Goal: Task Accomplishment & Management: Manage account settings

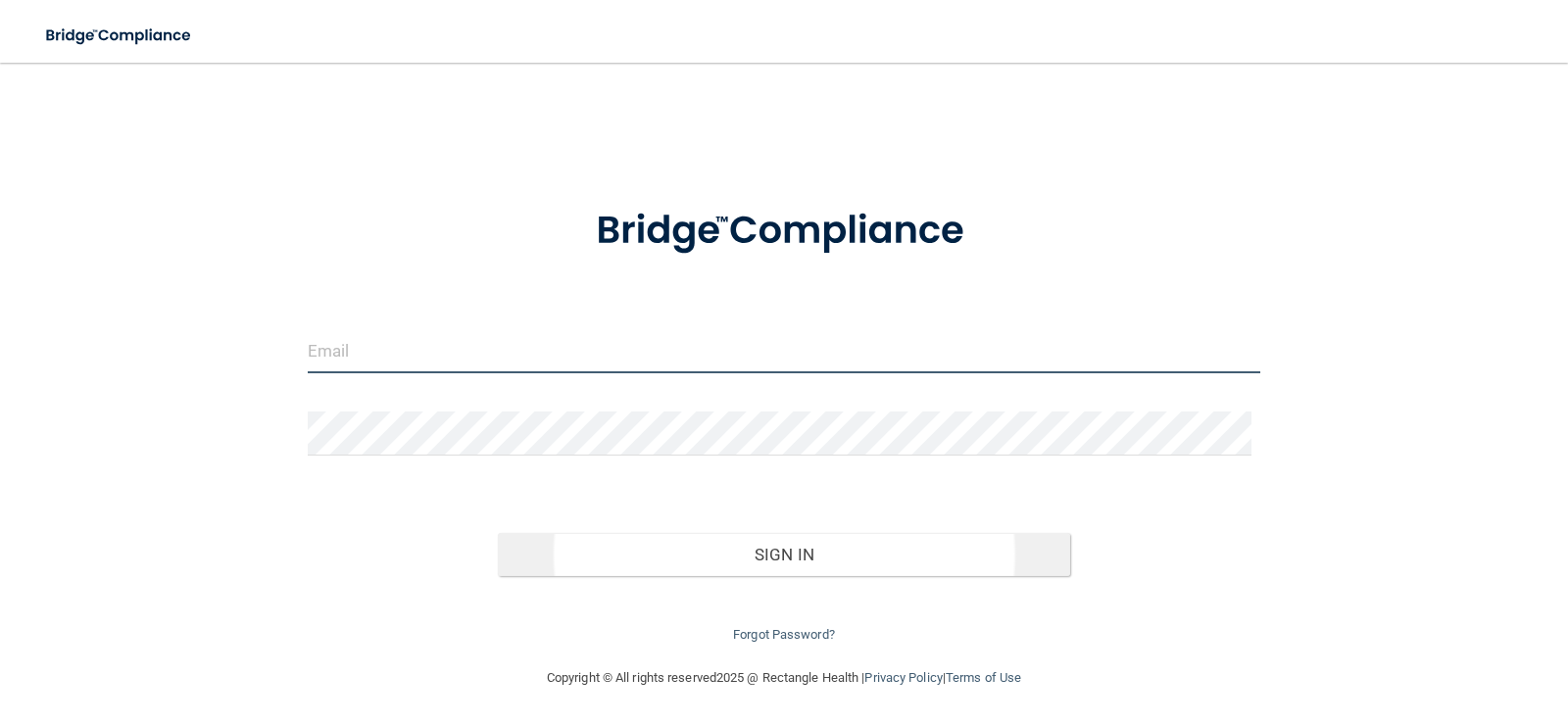
type input "[PERSON_NAME][EMAIL_ADDRESS][DOMAIN_NAME]"
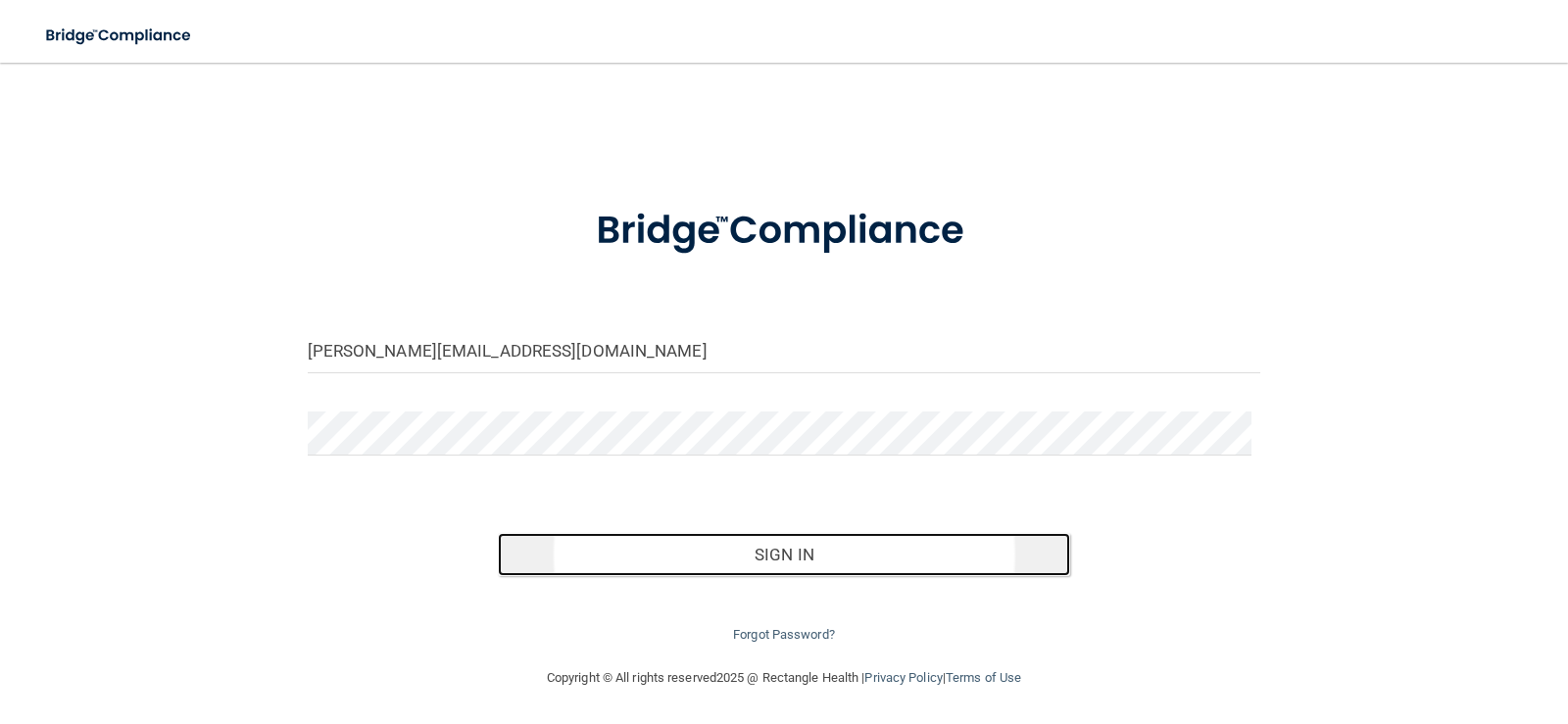
click at [837, 552] on button "Sign In" at bounding box center [784, 554] width 572 height 43
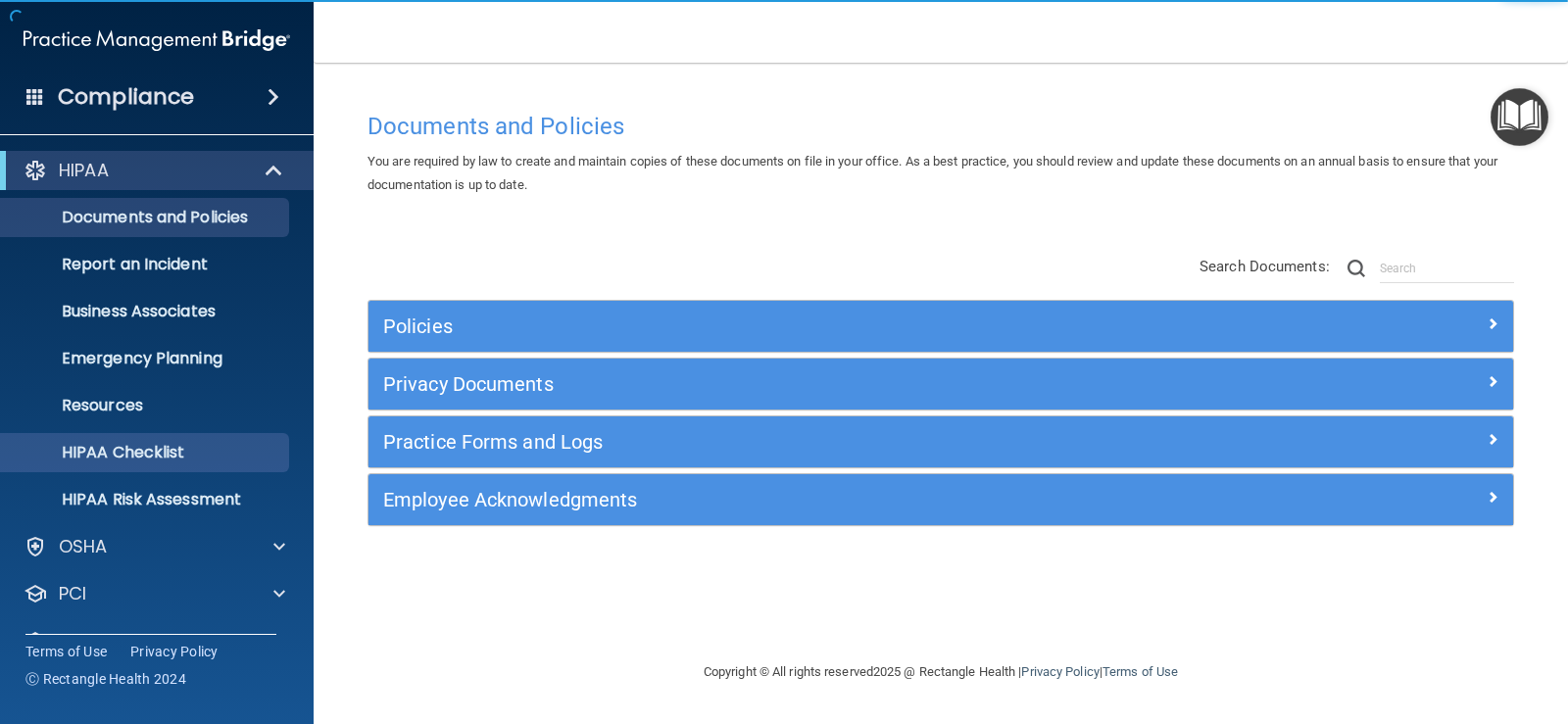
scroll to position [89, 0]
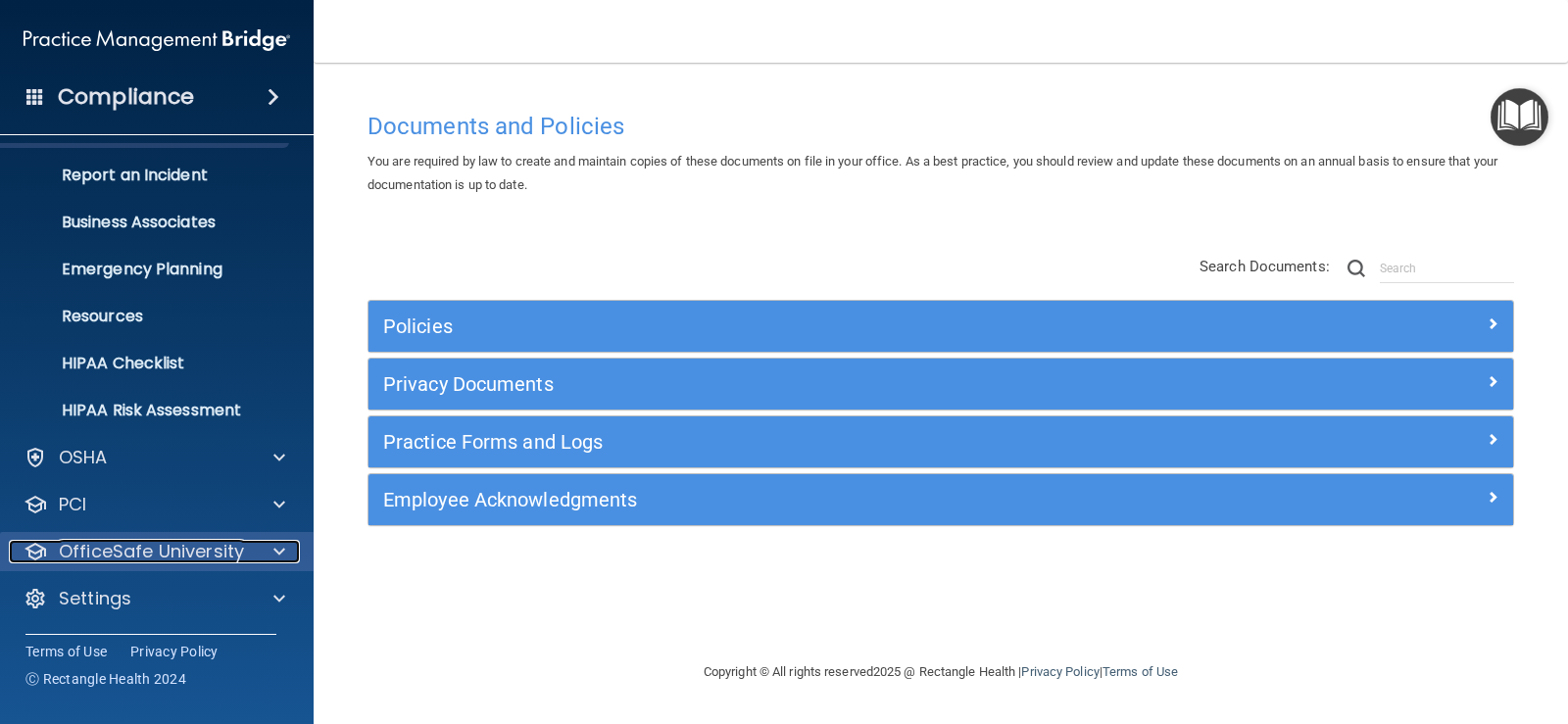
click at [146, 555] on p "OfficeSafe University" at bounding box center [151, 552] width 185 height 24
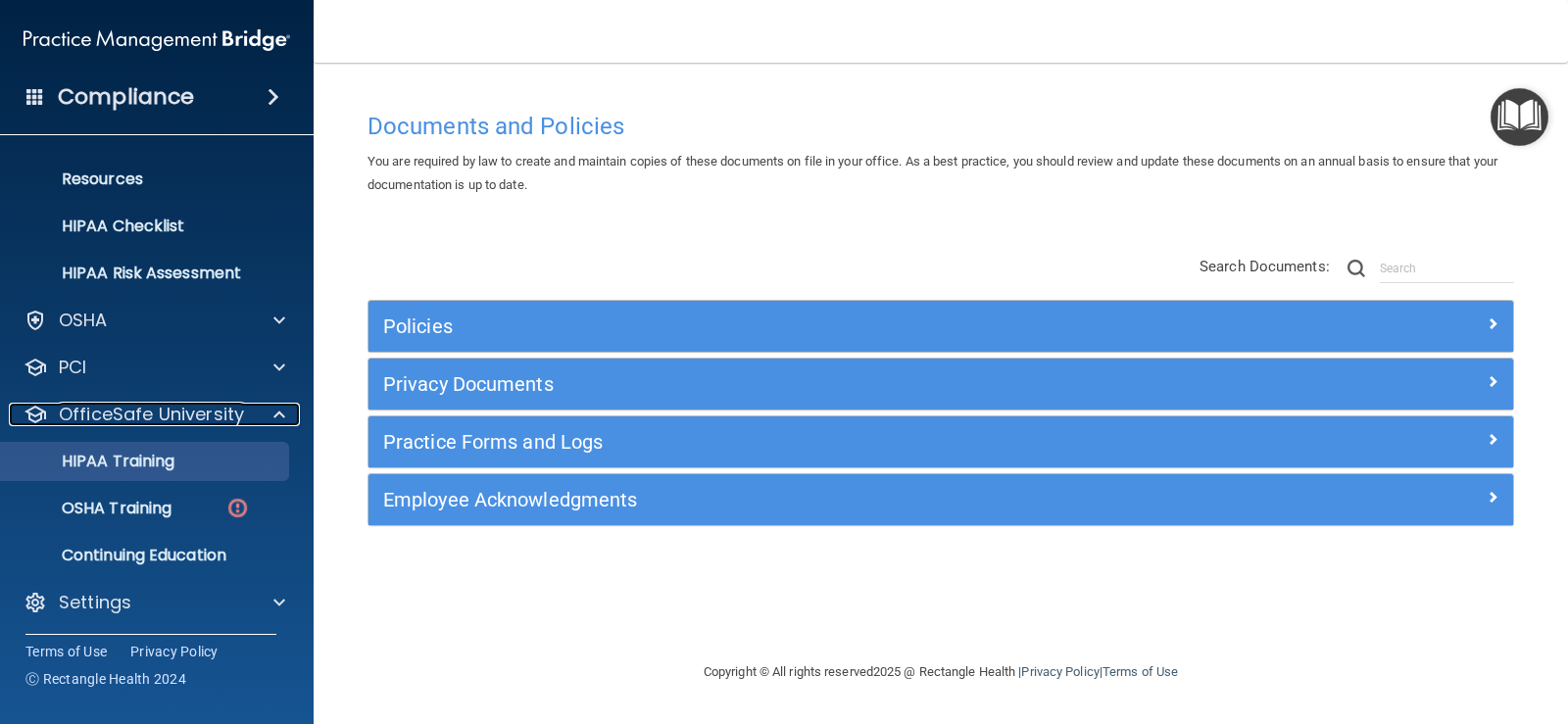
scroll to position [230, 0]
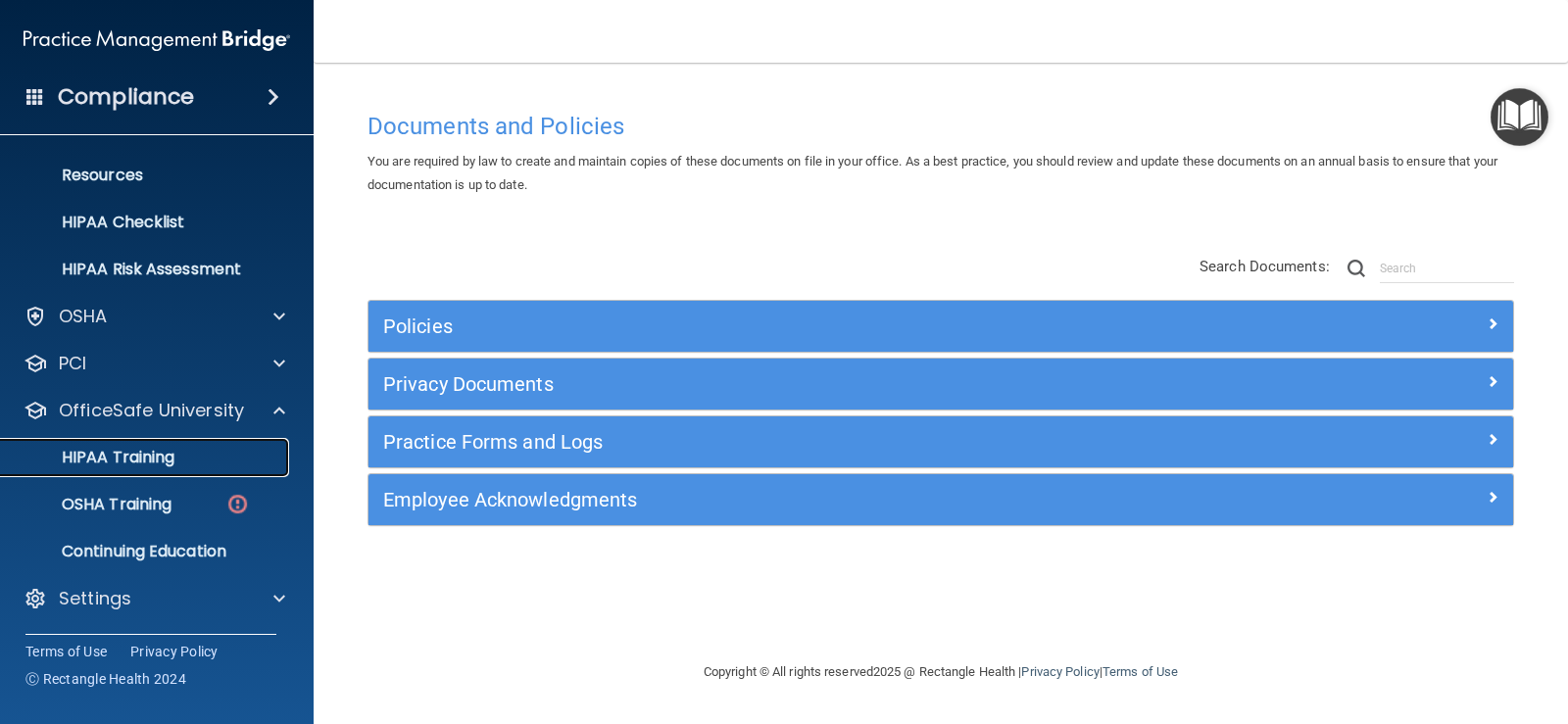
click at [177, 459] on div "HIPAA Training" at bounding box center [147, 458] width 268 height 20
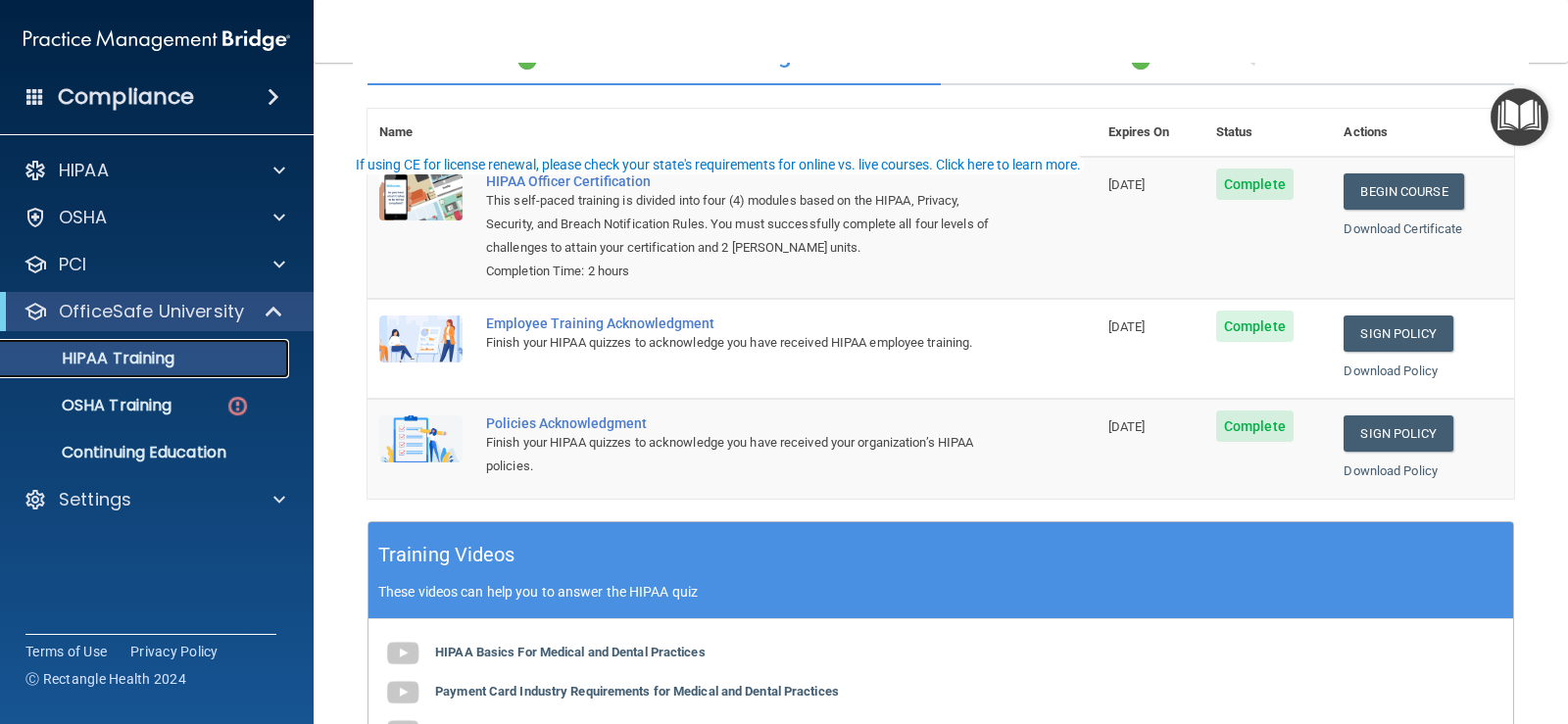
scroll to position [196, 0]
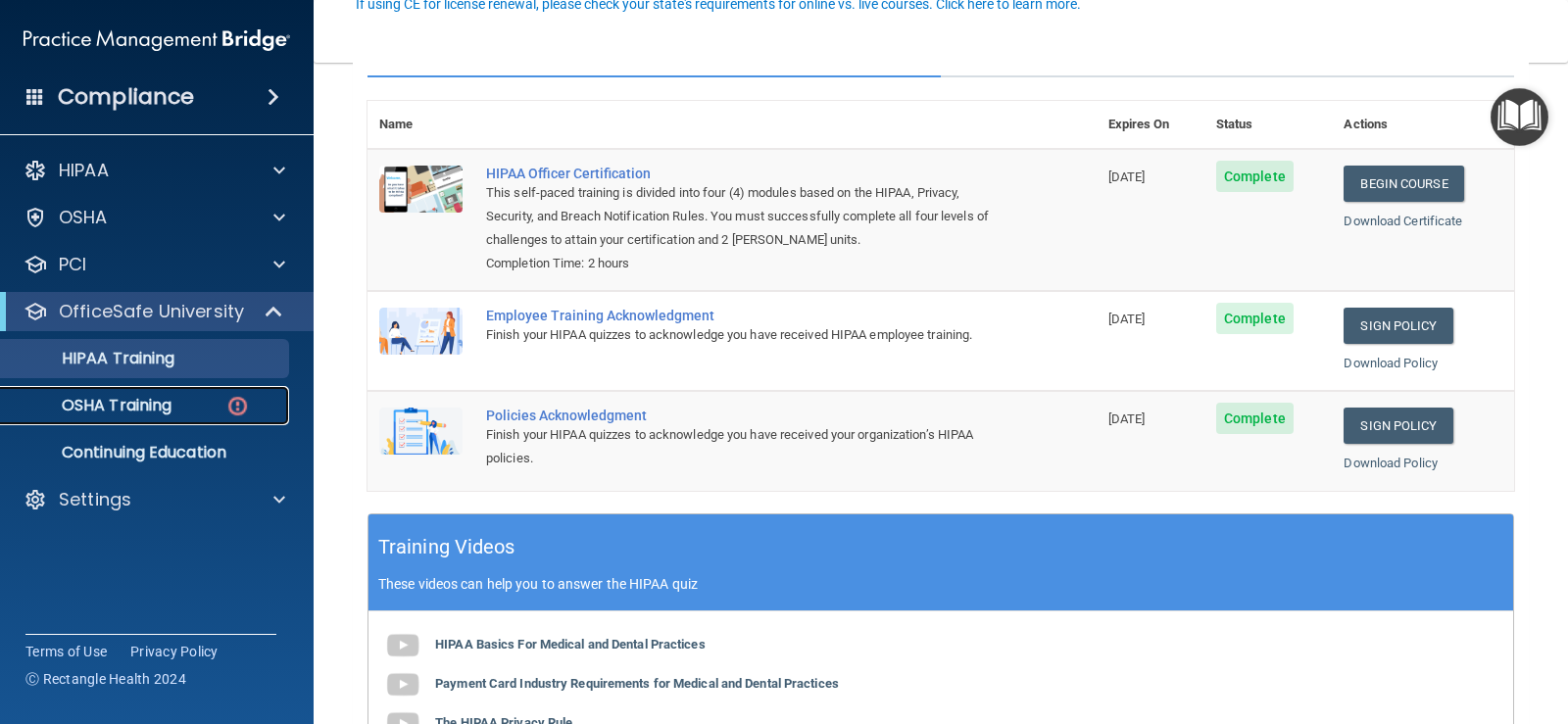
click at [200, 408] on div "OSHA Training" at bounding box center [147, 406] width 268 height 20
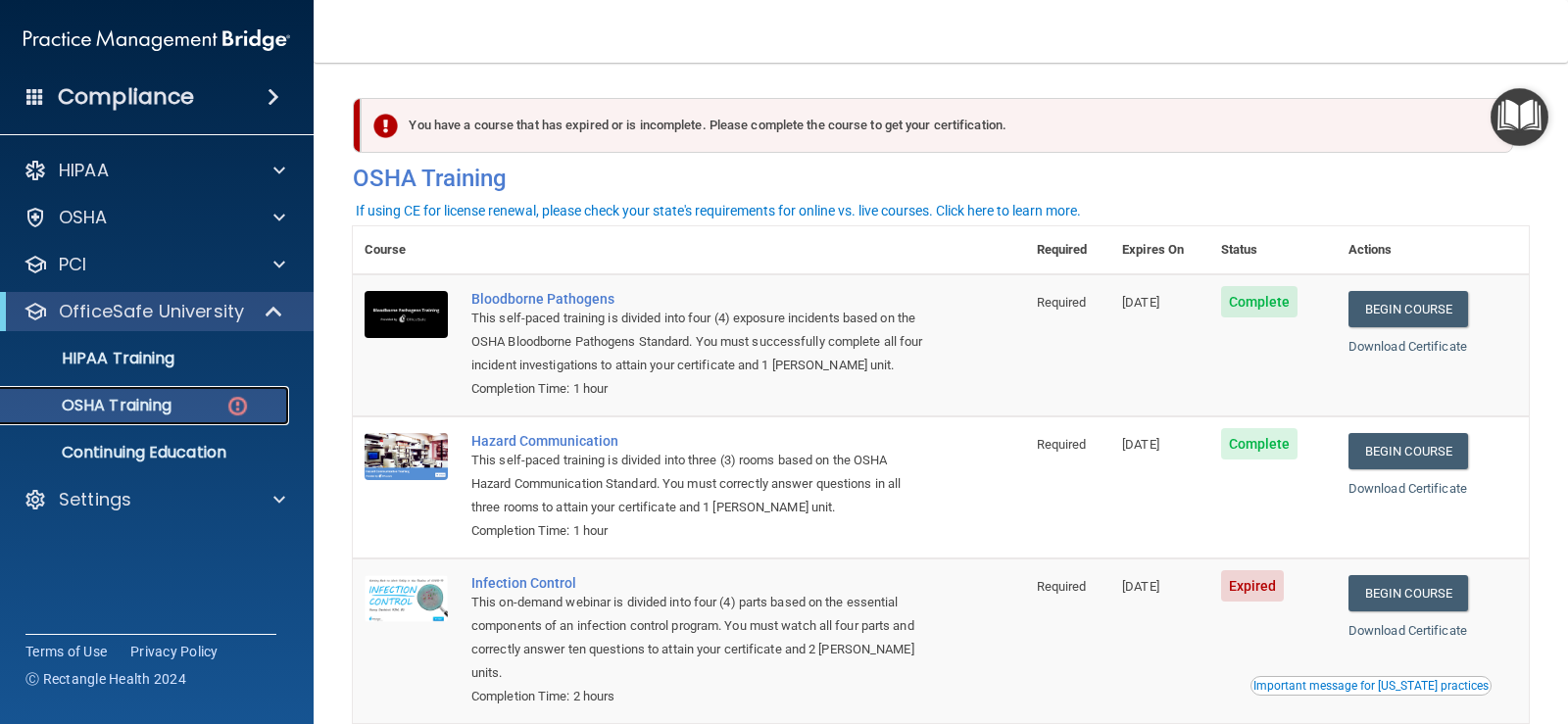
scroll to position [248, 0]
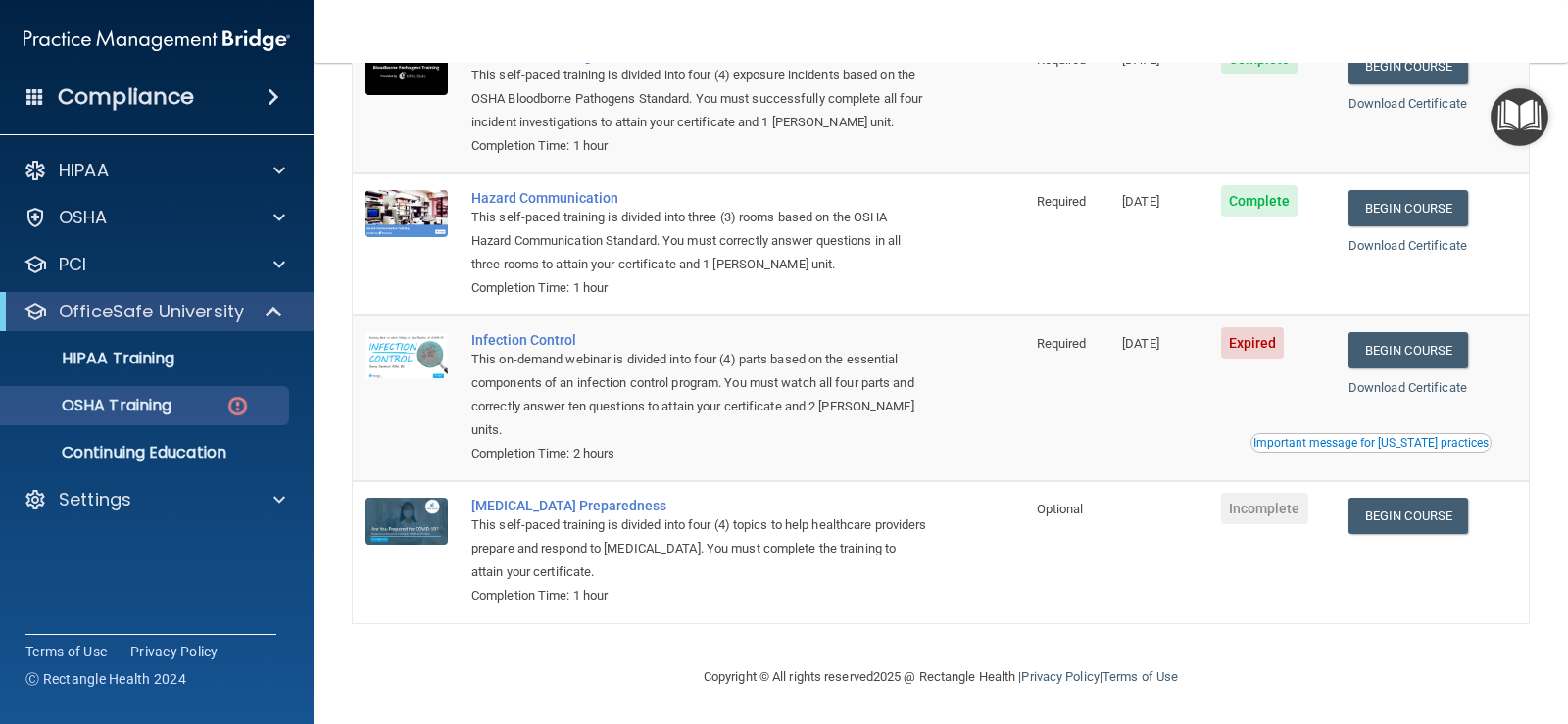
click at [279, 95] on span at bounding box center [274, 97] width 12 height 24
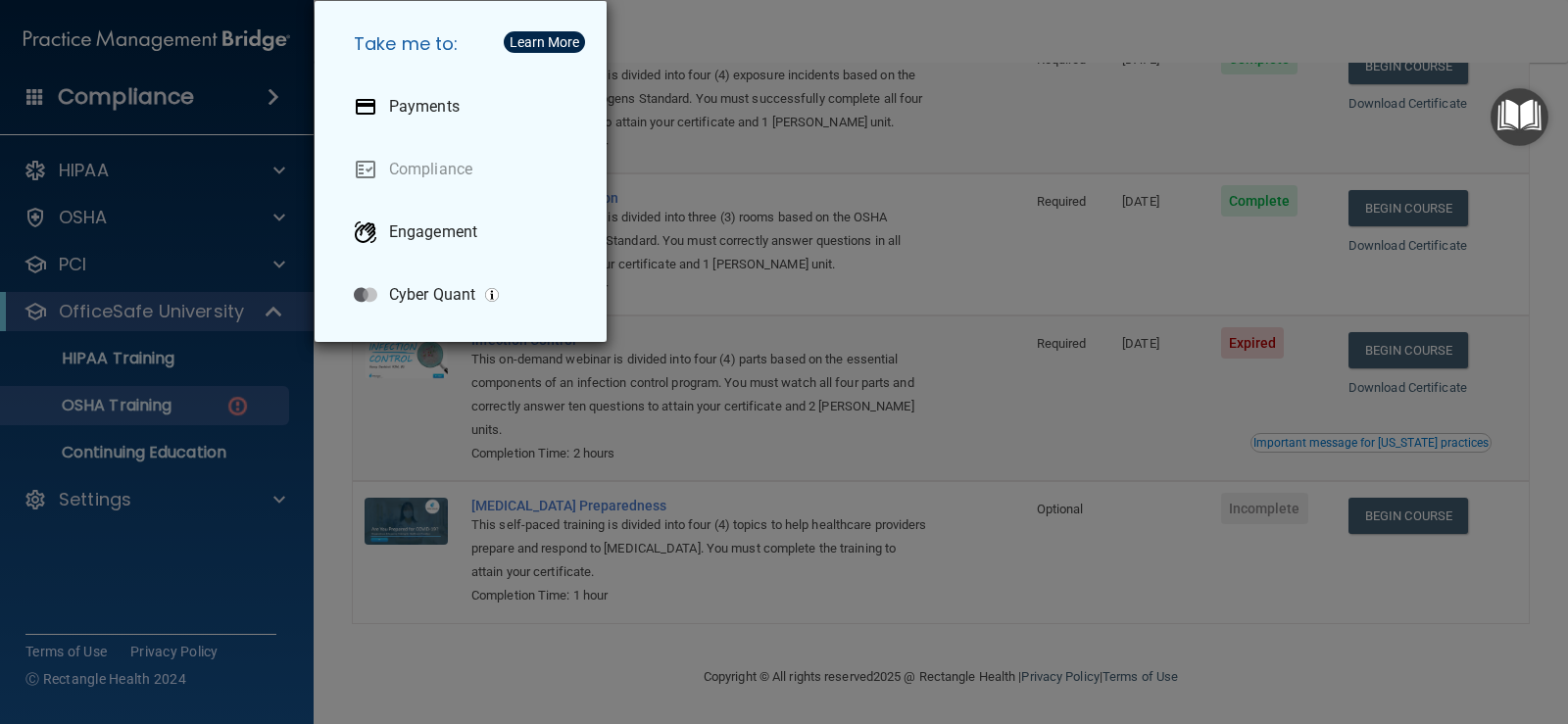
click at [1177, 32] on div "Take me to: Payments Compliance Engagement Cyber Quant" at bounding box center [784, 362] width 1568 height 724
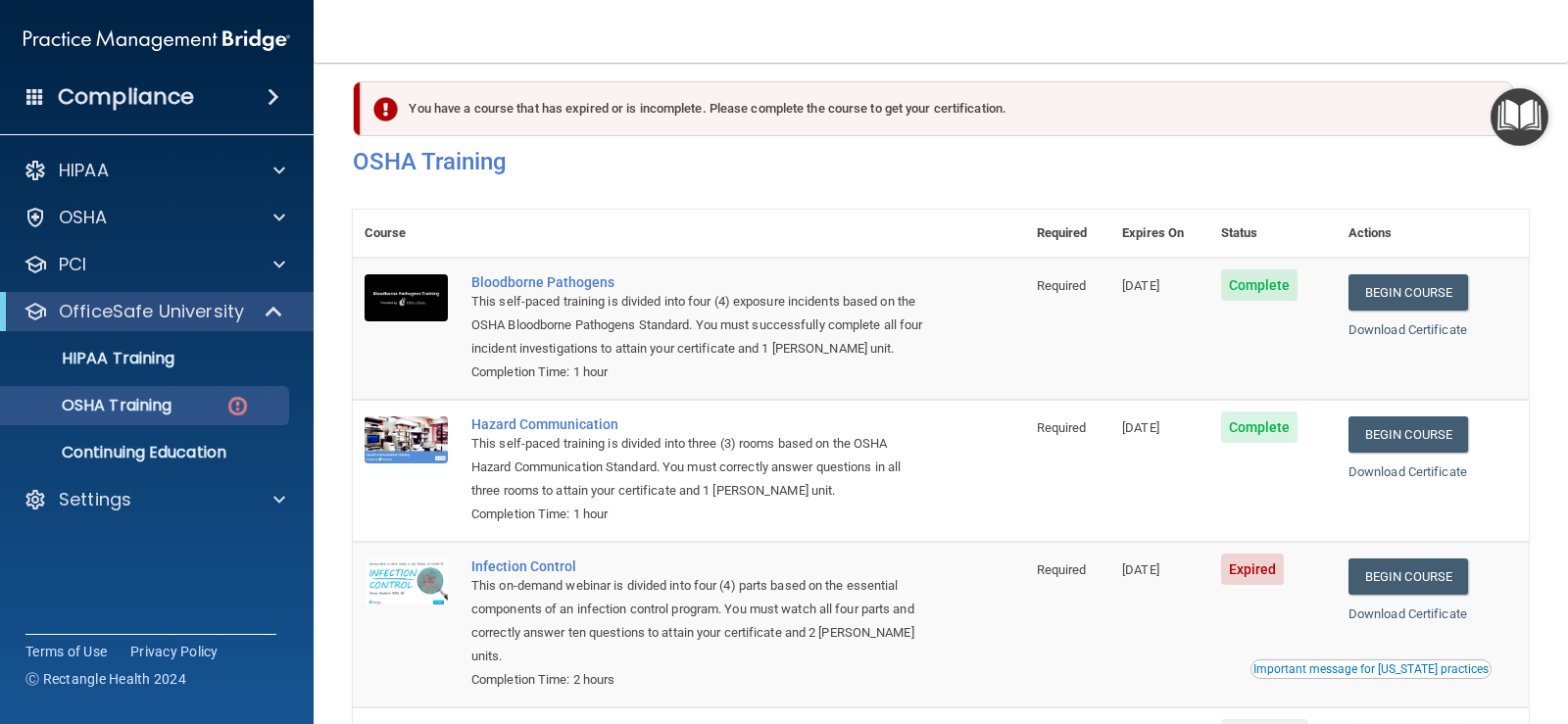
scroll to position [0, 0]
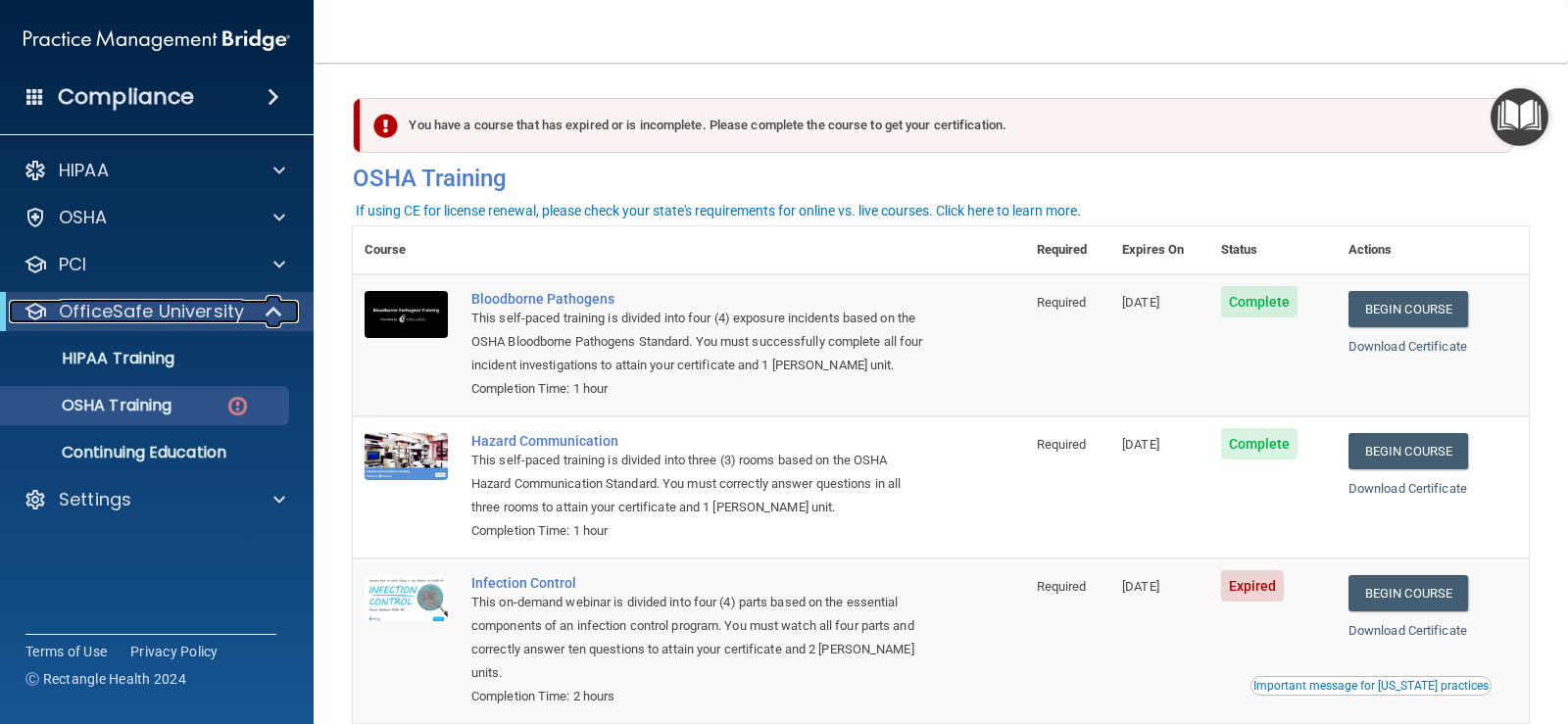
click at [174, 314] on p "OfficeSafe University" at bounding box center [151, 312] width 185 height 24
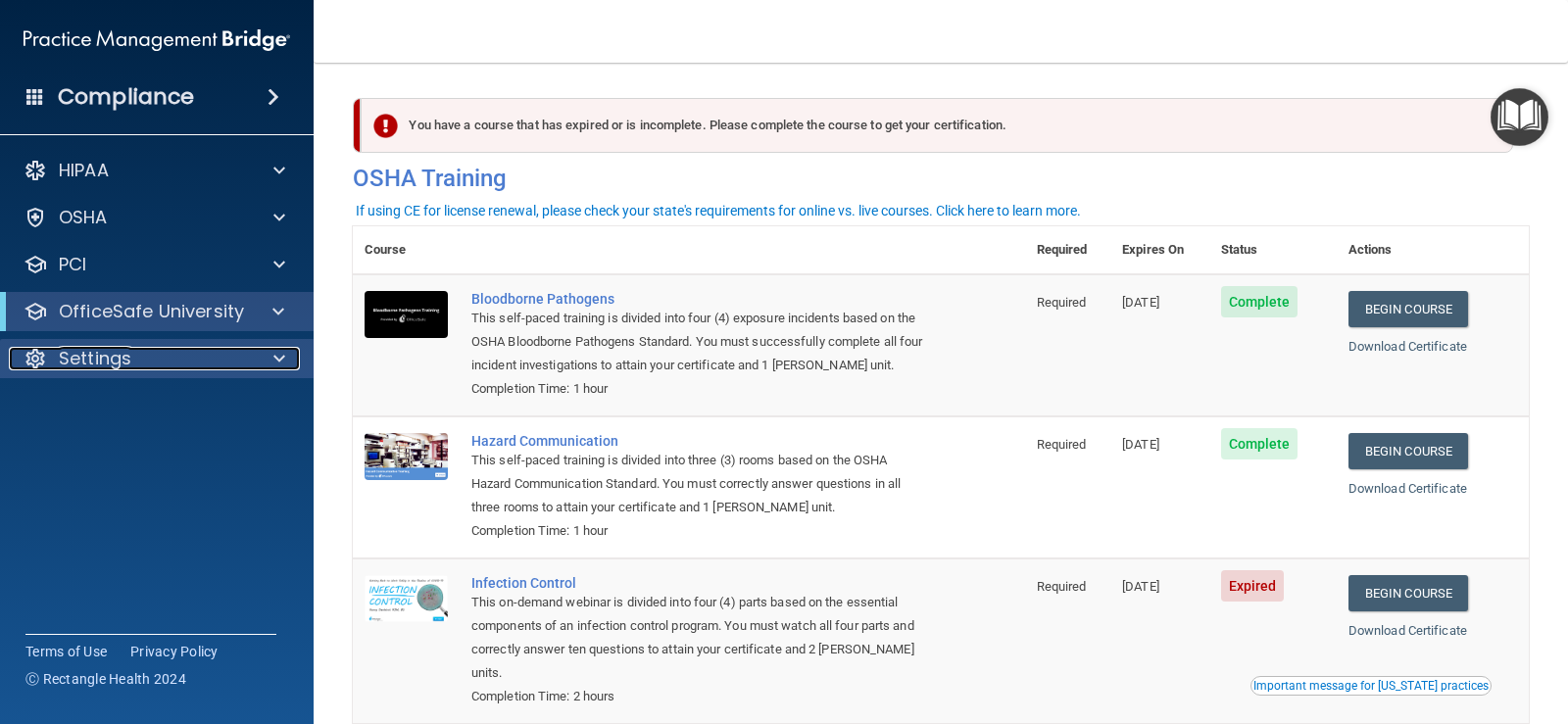
click at [152, 352] on div "Settings" at bounding box center [130, 359] width 243 height 24
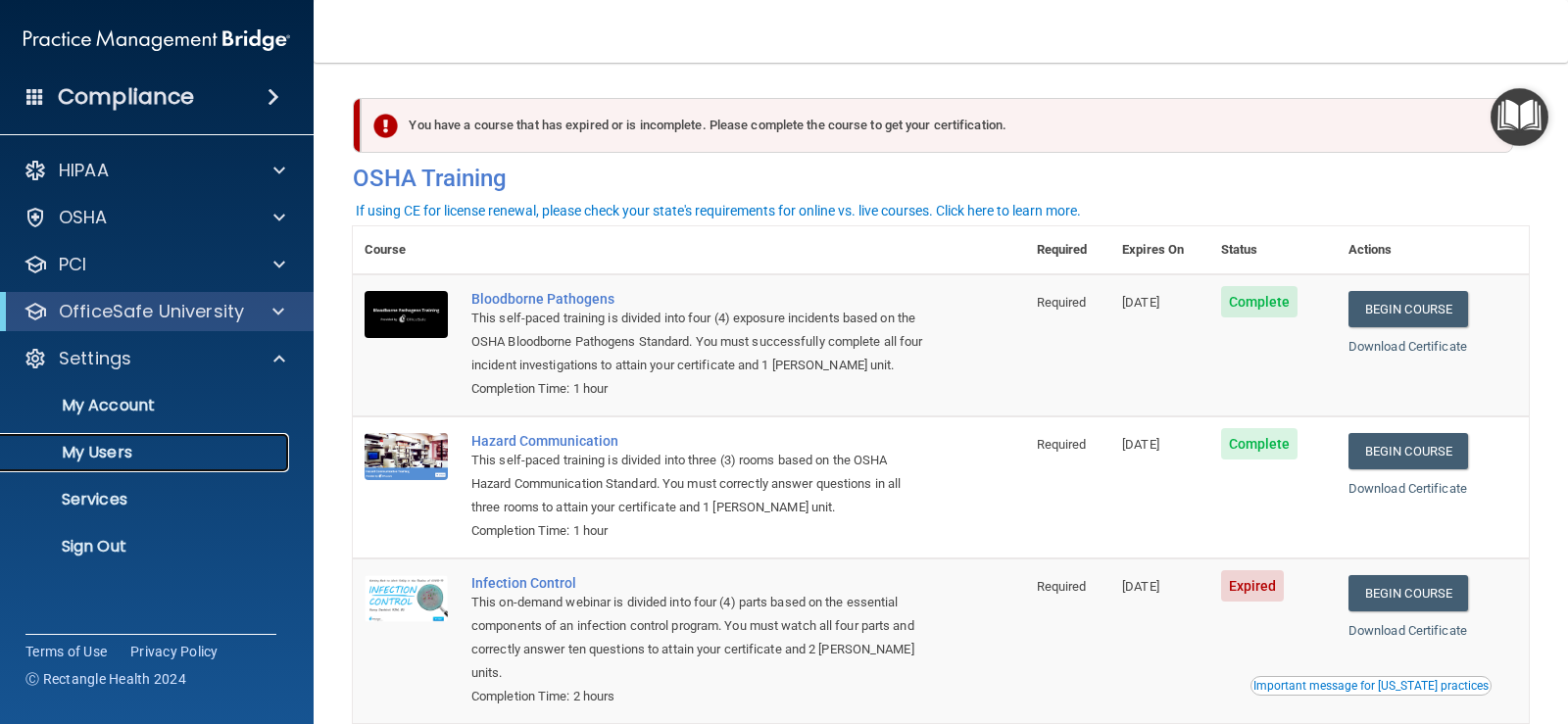
click at [130, 448] on p "My Users" at bounding box center [147, 453] width 268 height 20
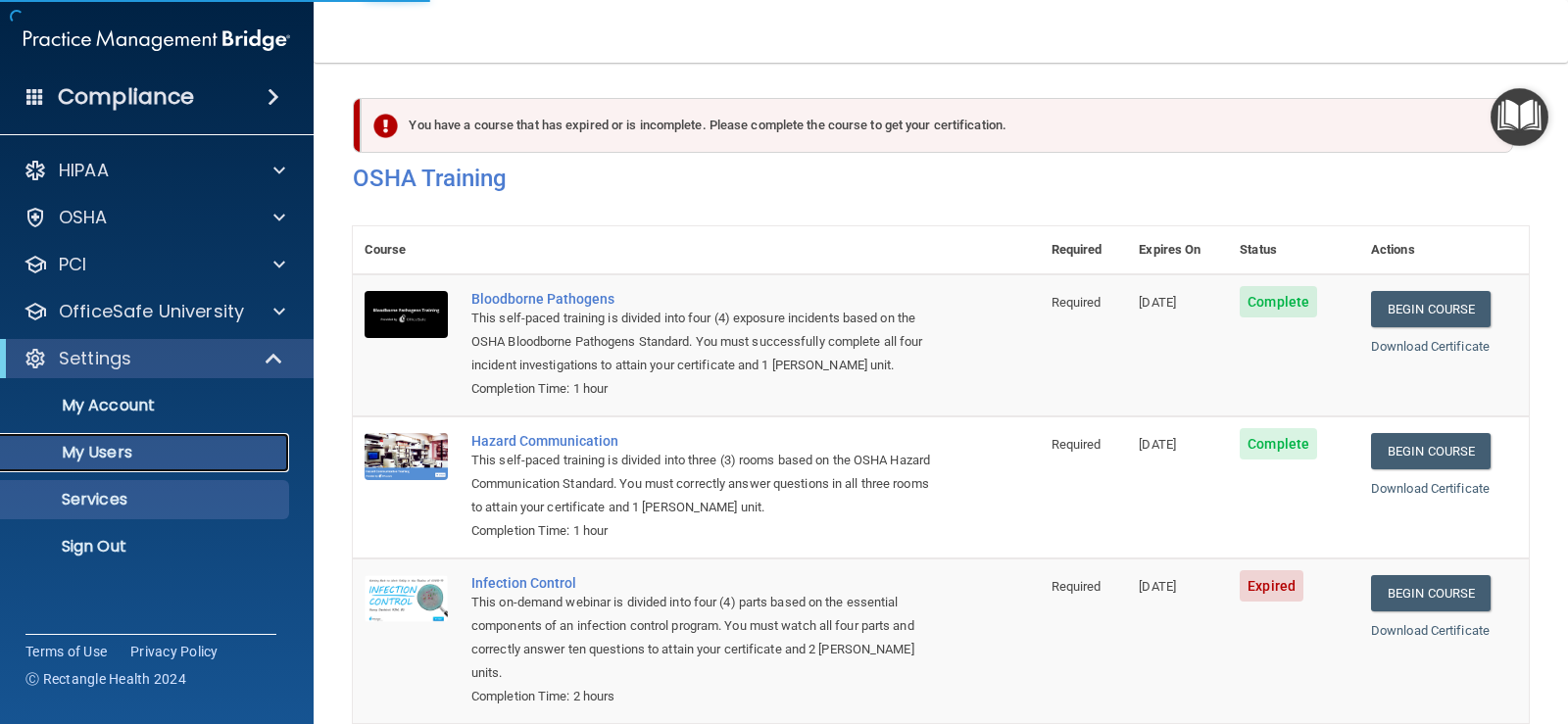
select select "20"
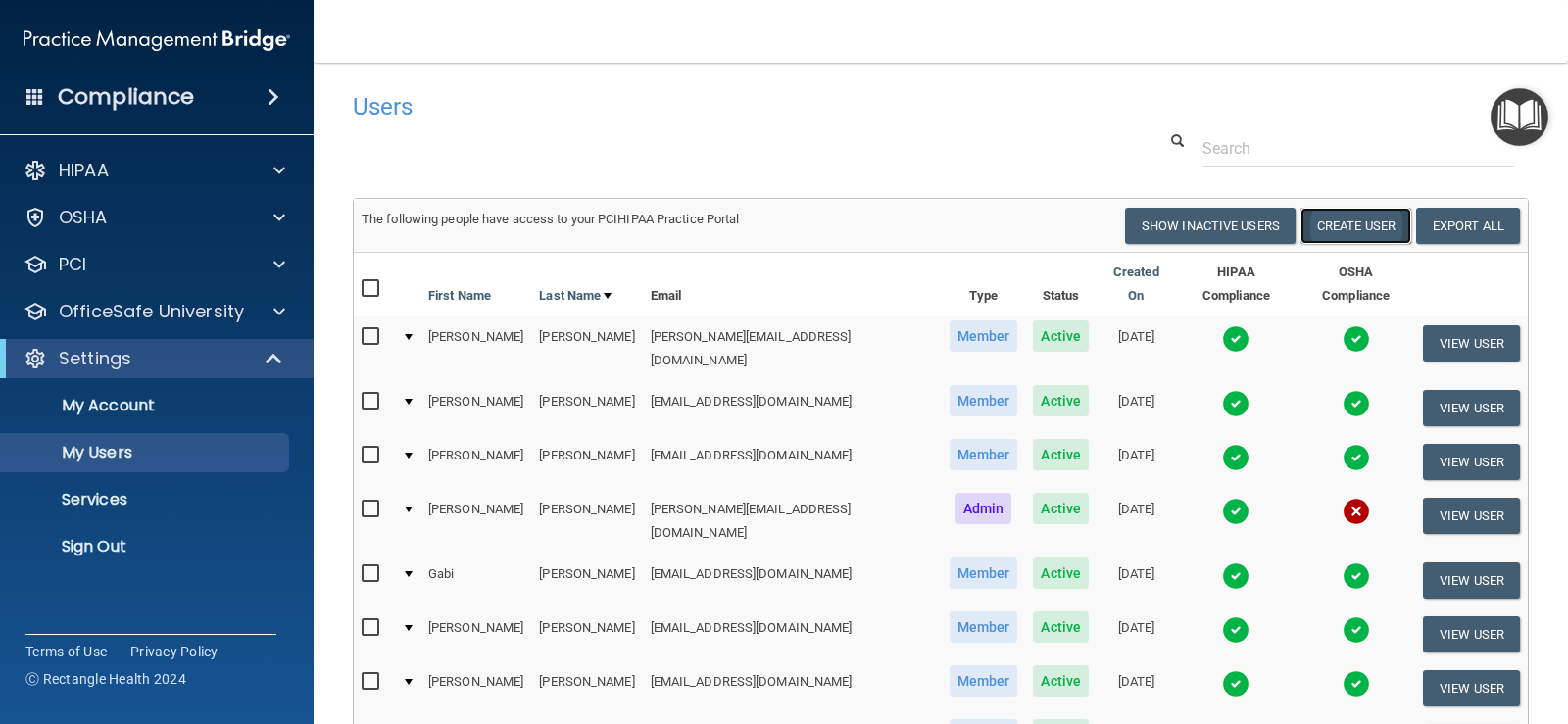
click at [1319, 232] on button "Create User" at bounding box center [1356, 226] width 111 height 36
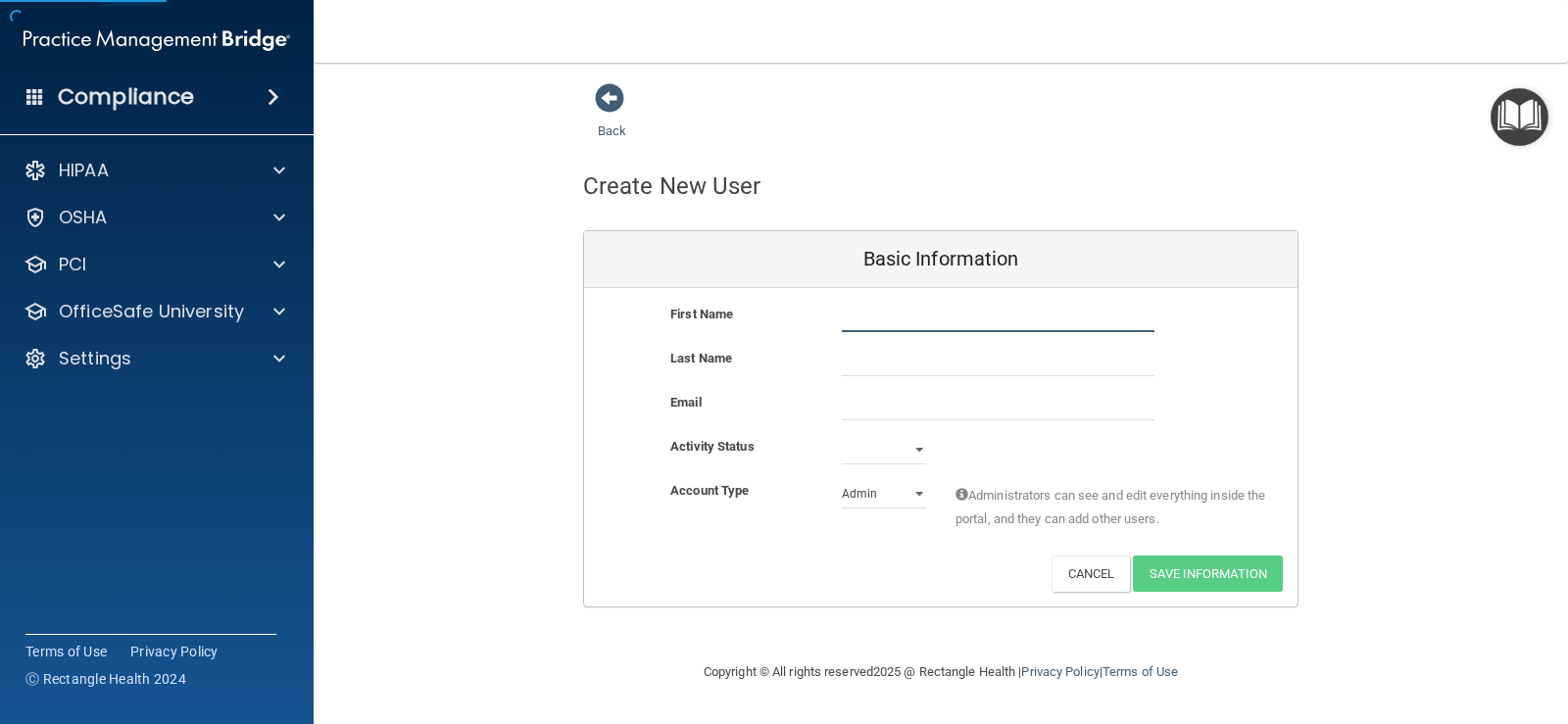
click at [869, 319] on input "text" at bounding box center [998, 317] width 313 height 29
type input "SiMone"
type input "Lane"
paste input "[EMAIL_ADDRESS][DOMAIN_NAME]"
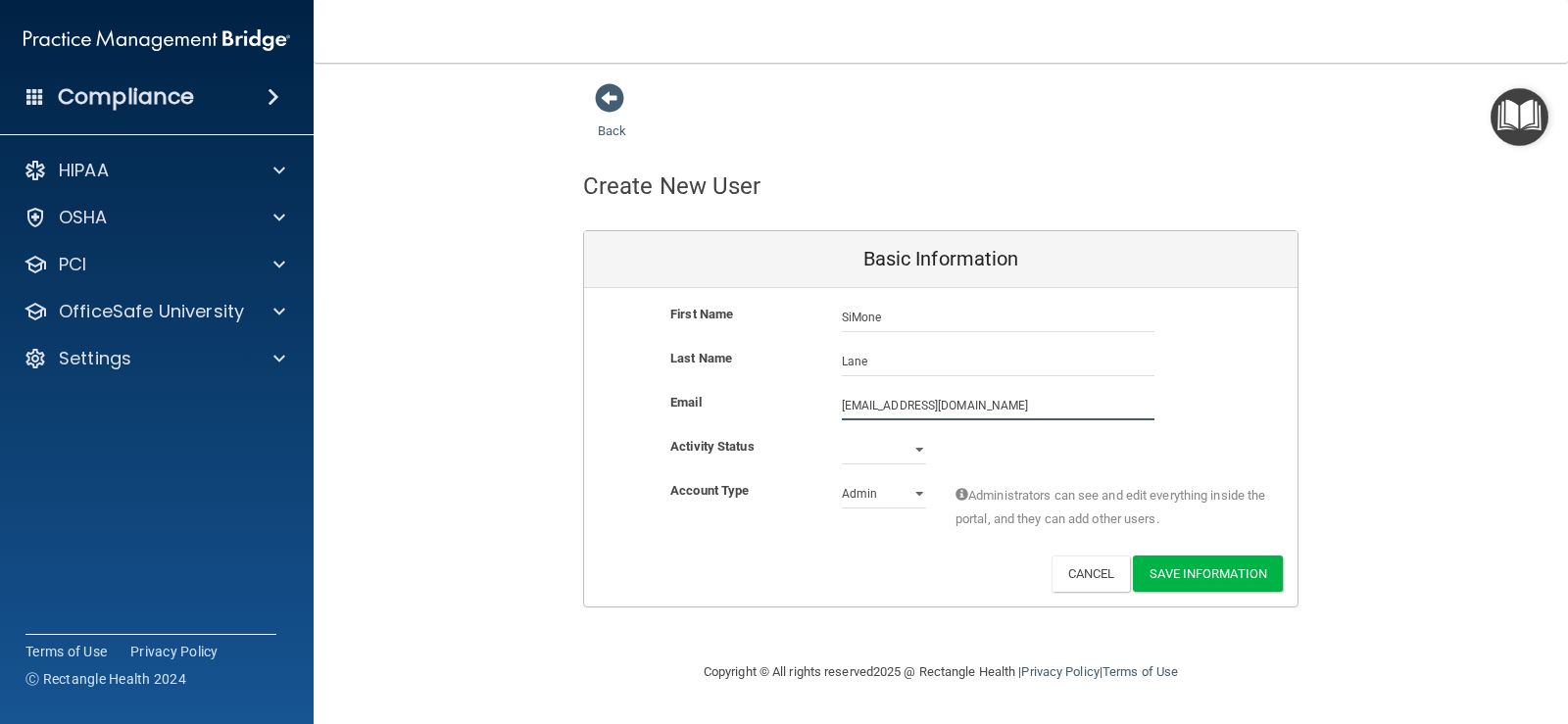
type input "[EMAIL_ADDRESS][DOMAIN_NAME]"
click at [914, 445] on select "Active Inactive" at bounding box center [884, 449] width 84 height 29
select select "active"
click at [842, 435] on select "Active Inactive" at bounding box center [884, 449] width 84 height 29
click at [911, 494] on select "Admin Member" at bounding box center [884, 493] width 84 height 29
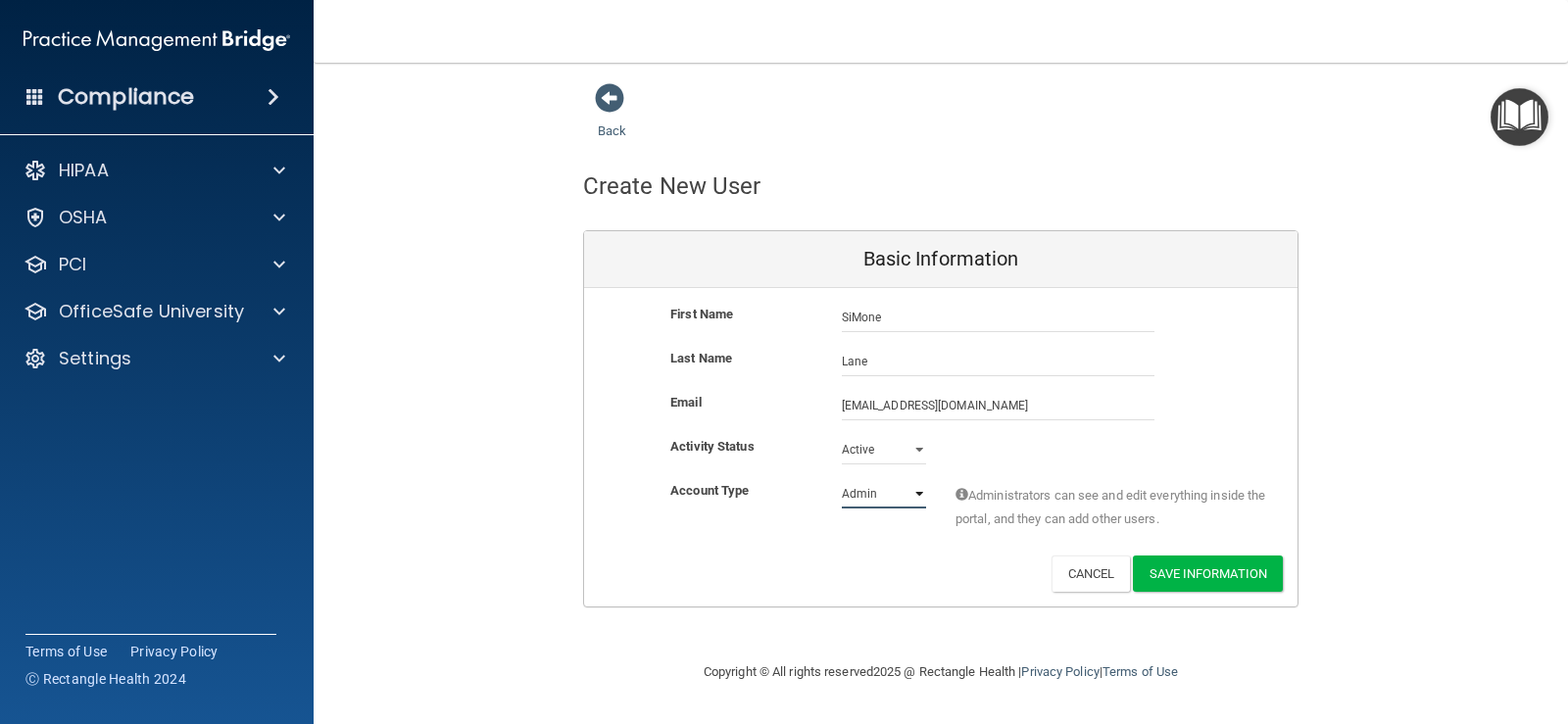
select select "practice_member"
click at [842, 479] on select "Admin Member" at bounding box center [884, 493] width 84 height 29
click at [1227, 570] on button "Save Information" at bounding box center [1208, 574] width 150 height 36
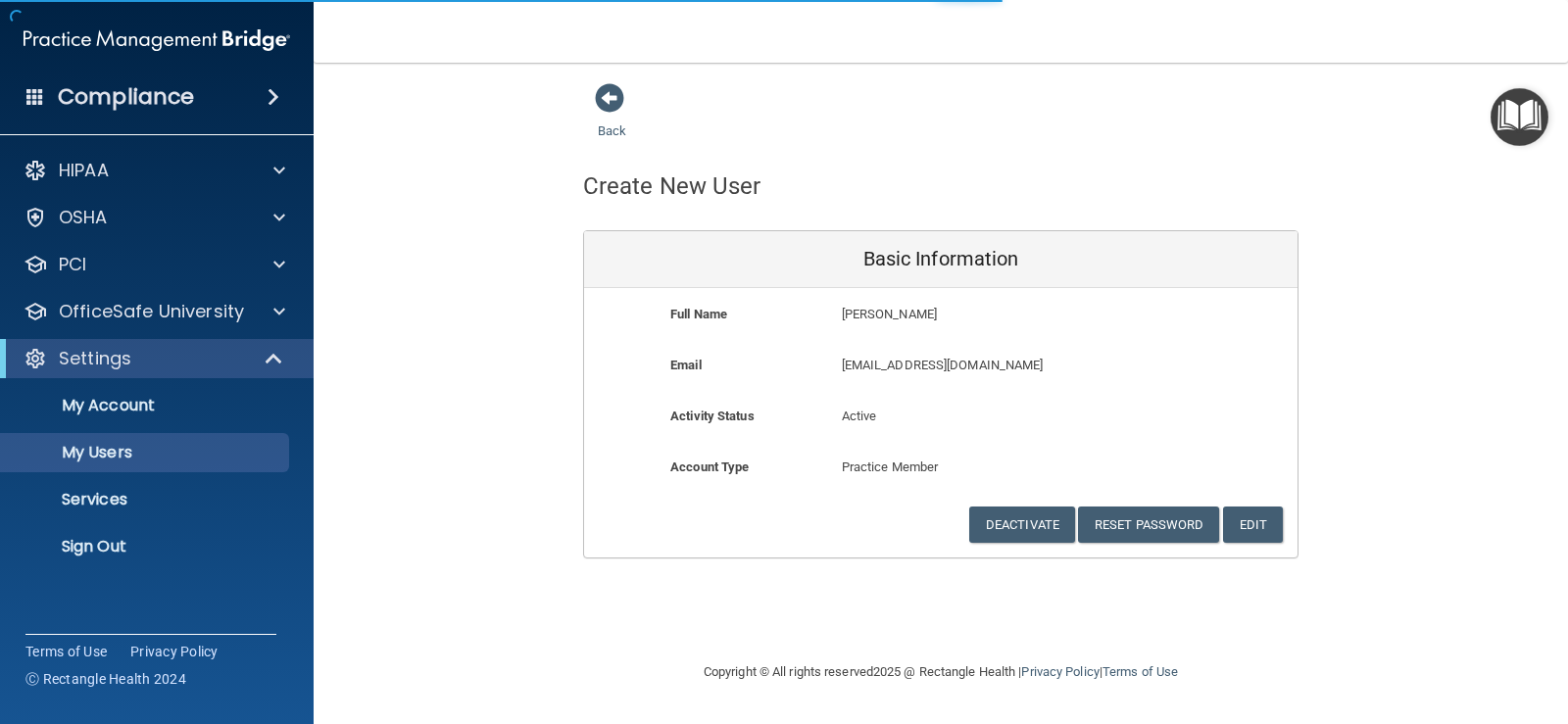
select select "20"
